Goal: Task Accomplishment & Management: Use online tool/utility

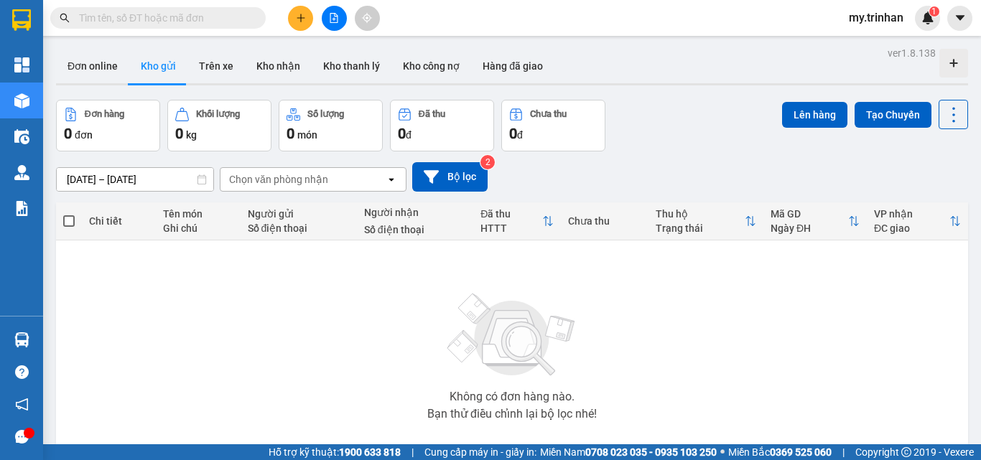
click at [336, 19] on icon "file-add" at bounding box center [334, 18] width 10 height 10
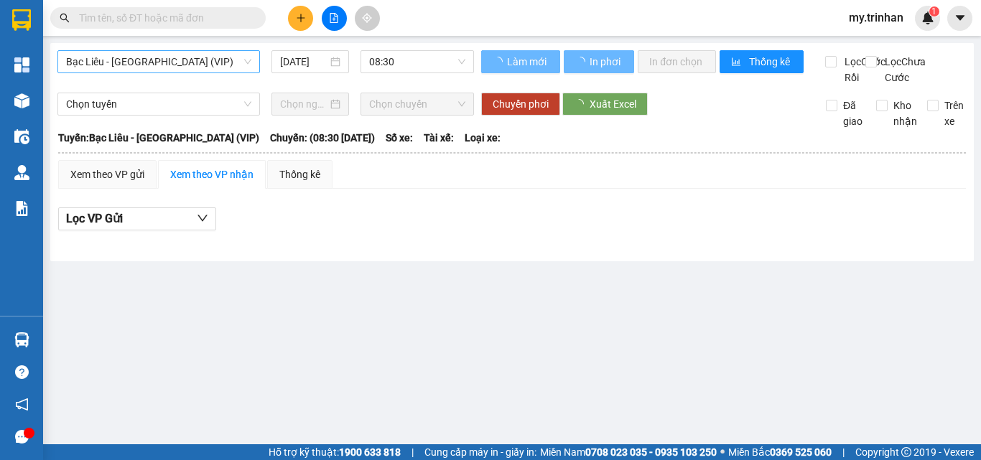
click at [93, 62] on span "Bạc Liêu - [GEOGRAPHIC_DATA] (VIP)" at bounding box center [158, 62] width 185 height 22
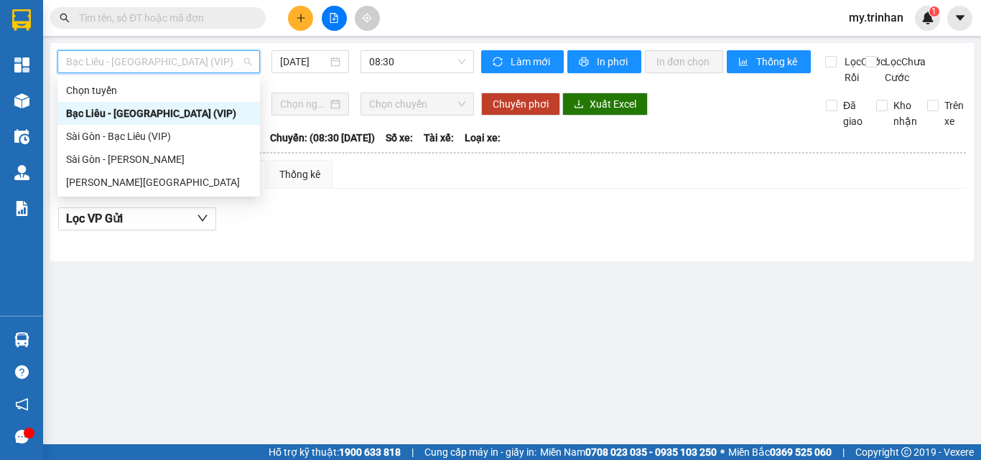
click at [102, 113] on div "Bạc Liêu - [GEOGRAPHIC_DATA] (VIP)" at bounding box center [158, 114] width 185 height 16
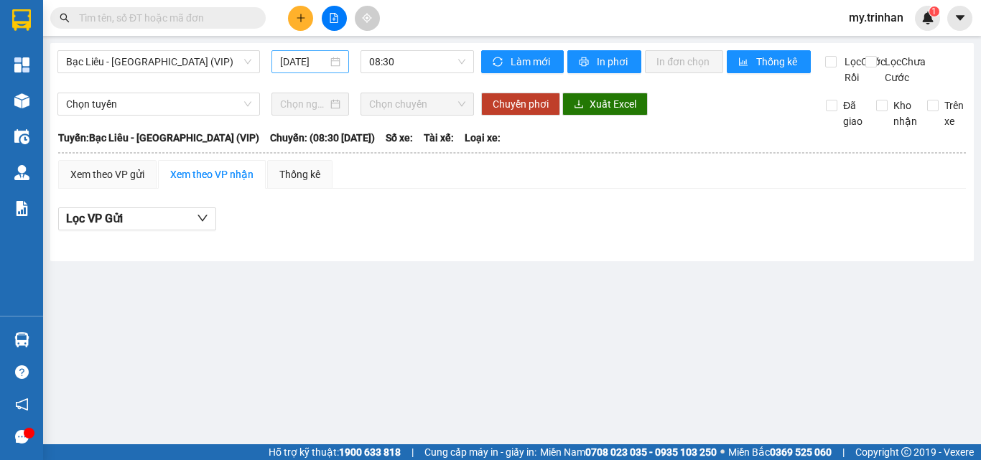
click at [303, 52] on div "[DATE]" at bounding box center [310, 61] width 78 height 23
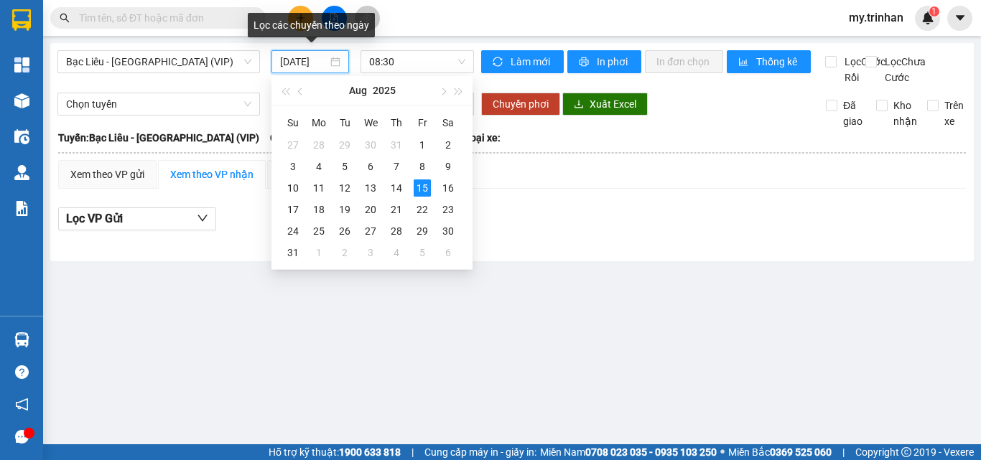
click at [303, 57] on input "[DATE]" at bounding box center [303, 62] width 47 height 16
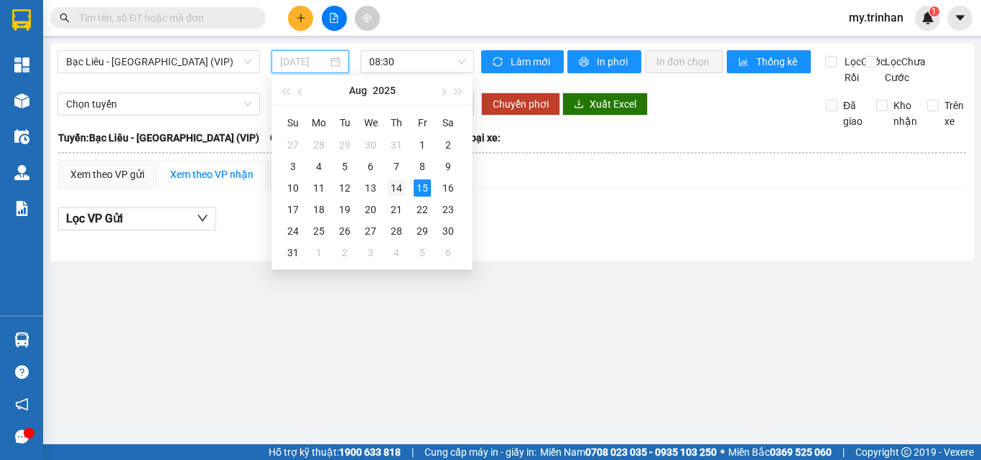
click at [391, 187] on div "14" at bounding box center [396, 187] width 17 height 17
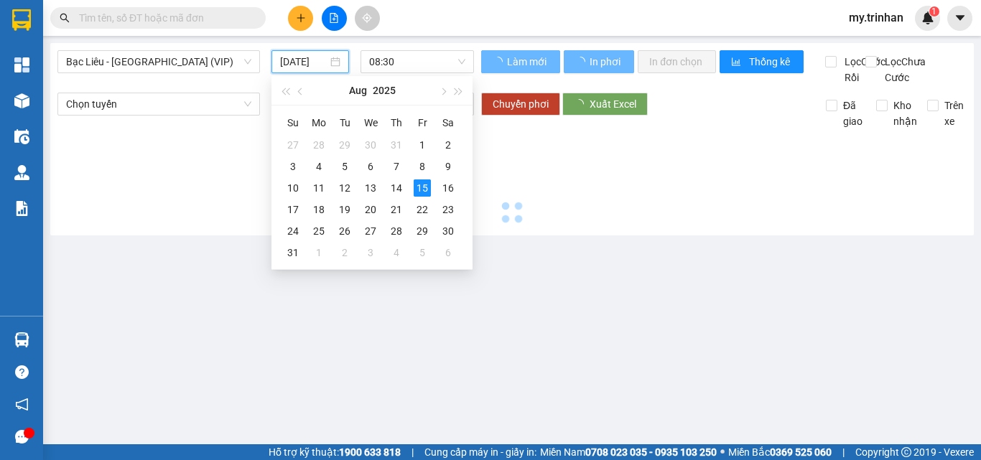
type input "[DATE]"
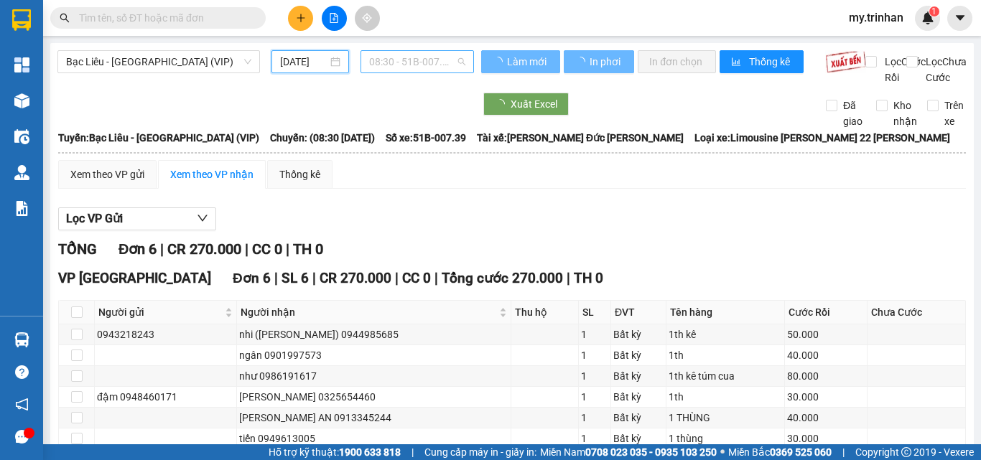
click at [403, 53] on span "08:30 - 51B-007.39" at bounding box center [417, 62] width 96 height 22
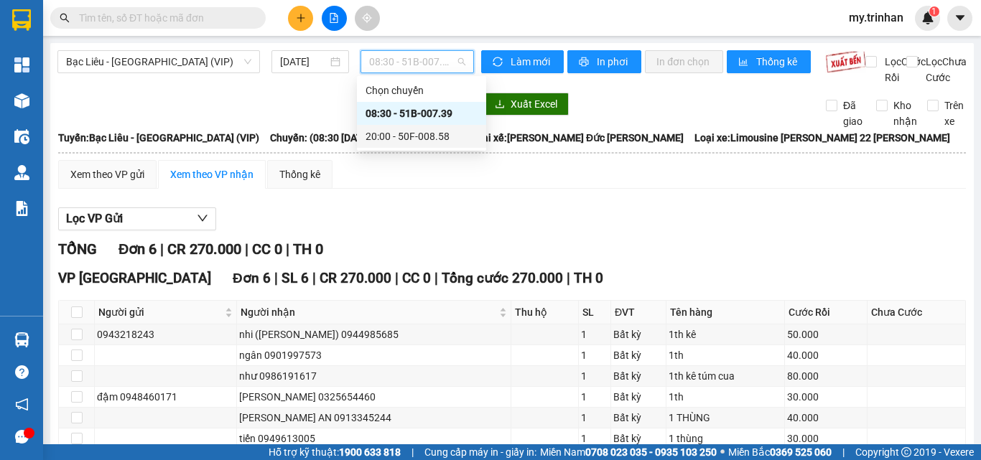
click at [403, 126] on div "20:00 - 50F-008.58" at bounding box center [421, 136] width 129 height 23
